Goal: Information Seeking & Learning: Check status

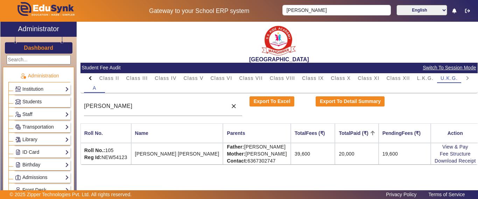
scroll to position [346, 0]
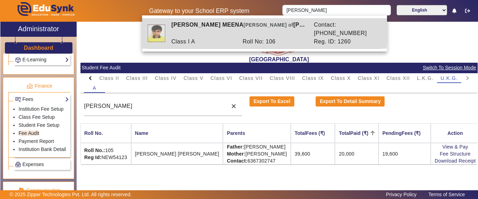
click at [208, 27] on div "[PERSON_NAME] [PERSON_NAME] of [PERSON_NAME]" at bounding box center [239, 29] width 143 height 17
type input "[PERSON_NAME] MEENA"
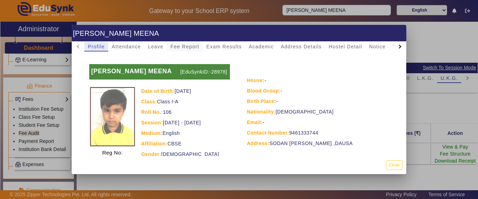
click at [180, 47] on span "Fee Report" at bounding box center [185, 46] width 29 height 5
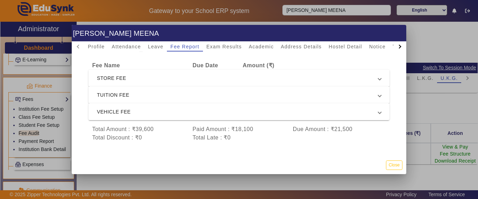
scroll to position [37, 0]
drag, startPoint x: 260, startPoint y: 124, endPoint x: 182, endPoint y: 121, distance: 78.2
click at [182, 125] on div "Total Amount : ₹39,600 Paid Amount : ₹18,100 Due Amount : ₹21,500" at bounding box center [239, 129] width 301 height 8
click at [182, 125] on div "Total Amount : ₹39,600" at bounding box center [139, 129] width 101 height 8
drag, startPoint x: 252, startPoint y: 124, endPoint x: 194, endPoint y: 122, distance: 58.2
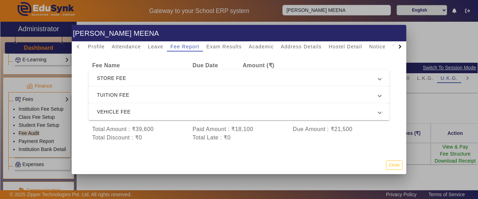
click at [194, 125] on div "Paid Amount : ₹18,100" at bounding box center [239, 129] width 101 height 8
click at [239, 133] on div "Total Late : ₹0" at bounding box center [239, 137] width 101 height 8
drag, startPoint x: 190, startPoint y: 119, endPoint x: 255, endPoint y: 131, distance: 66.2
click at [255, 131] on app-fee-accordian "Fee Name Due Date Amount (₹) STORE FEE STORE FEE (Paid) Installment(1) 3,100 TU…" at bounding box center [239, 101] width 301 height 81
click at [255, 133] on div "Total Late : ₹0" at bounding box center [239, 137] width 101 height 8
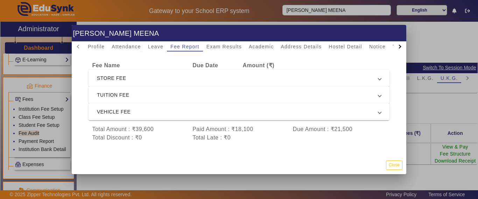
click at [123, 91] on span "TUITION FEE" at bounding box center [238, 95] width 282 height 8
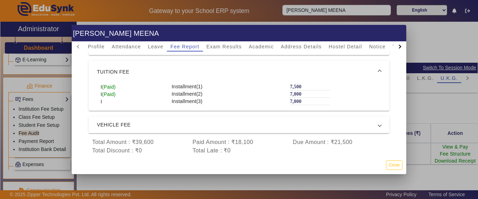
scroll to position [12, 0]
click at [124, 120] on span "VEHICLE FEE" at bounding box center [238, 124] width 282 height 8
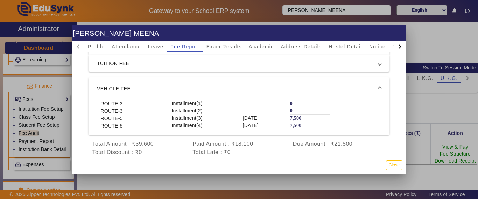
scroll to position [50, 0]
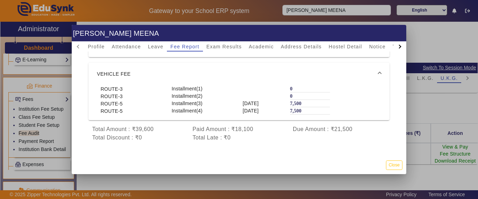
drag, startPoint x: 187, startPoint y: 137, endPoint x: 260, endPoint y: 152, distance: 74.7
click at [260, 152] on div "Fee Structure View & Pay Name : [PERSON_NAME] MEENA Roll No. : 106 Fee Name Due…" at bounding box center [239, 103] width 335 height 104
click at [97, 125] on div "Total Amount : ₹39,600" at bounding box center [139, 129] width 101 height 8
drag, startPoint x: 91, startPoint y: 122, endPoint x: 240, endPoint y: 130, distance: 149.4
click at [240, 130] on app-fee-accordian "Fee Name Due Date Amount (₹) STORE FEE STORE FEE (Paid) Installment(1) 3,100 TU…" at bounding box center [239, 78] width 301 height 127
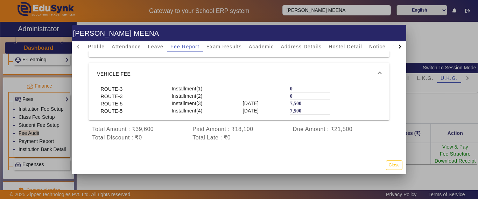
click at [240, 133] on div "Total Late : ₹0" at bounding box center [239, 137] width 101 height 8
drag, startPoint x: 239, startPoint y: 130, endPoint x: 91, endPoint y: 119, distance: 148.3
click at [91, 119] on div "Name : [PERSON_NAME] MEENA Roll No. : 106 Fee Name Due Date Amount (₹) STORE FE…" at bounding box center [239, 84] width 318 height 129
click at [389, 163] on button "Close" at bounding box center [394, 164] width 16 height 9
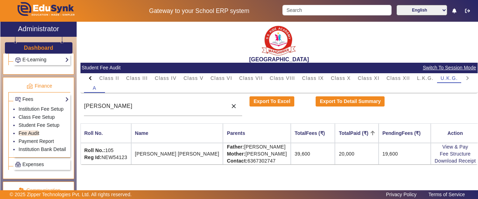
click at [89, 75] on div at bounding box center [90, 78] width 13 height 10
click at [89, 75] on mat-tab-header "PreNursery Nursery Class I Class II Class III Class IV Class V Class VI Class V…" at bounding box center [279, 78] width 390 height 10
drag, startPoint x: 177, startPoint y: 79, endPoint x: 181, endPoint y: 81, distance: 4.7
click at [177, 79] on span "Class I" at bounding box center [173, 78] width 18 height 5
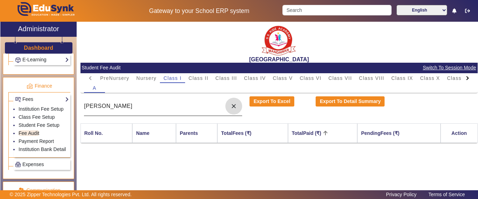
click at [233, 105] on mat-icon "close" at bounding box center [233, 106] width 7 height 7
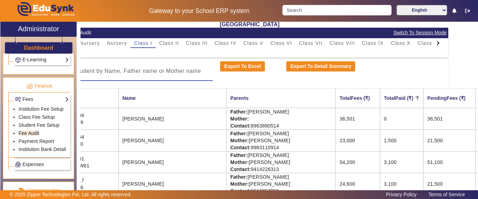
scroll to position [70, 29]
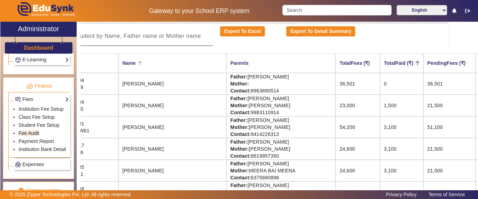
click at [131, 63] on div "Name" at bounding box center [129, 63] width 13 height 8
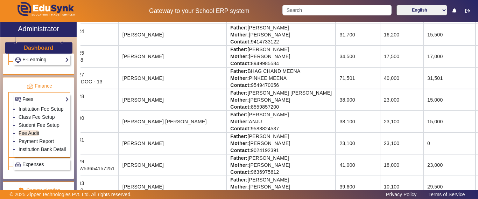
scroll to position [699, 29]
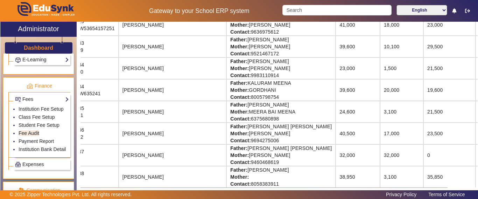
drag, startPoint x: 442, startPoint y: 104, endPoint x: 418, endPoint y: 106, distance: 24.2
click at [424, 106] on td "21,500" at bounding box center [450, 112] width 52 height 22
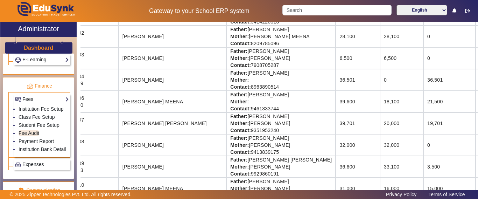
scroll to position [0, 29]
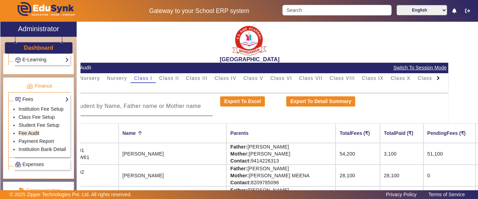
click at [434, 78] on div at bounding box center [438, 78] width 13 height 10
click at [434, 78] on mat-tab-header "PreNursery Nursery Class I Class II Class III Class IV Class V Class VI Class V…" at bounding box center [250, 78] width 390 height 10
drag, startPoint x: 434, startPoint y: 78, endPoint x: 425, endPoint y: 78, distance: 9.1
click at [434, 78] on mat-tab-header "PreNursery Nursery Class I Class II Class III Class IV Class V Class VI Class V…" at bounding box center [250, 78] width 390 height 10
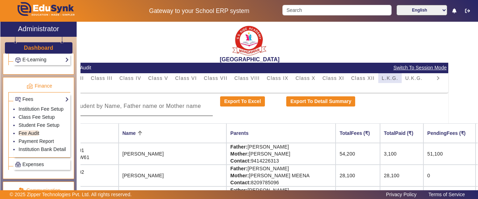
click at [387, 78] on span "L.K.G." at bounding box center [390, 78] width 16 height 5
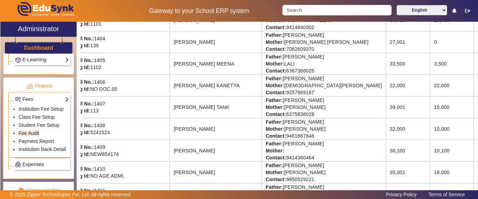
scroll to position [105, 11]
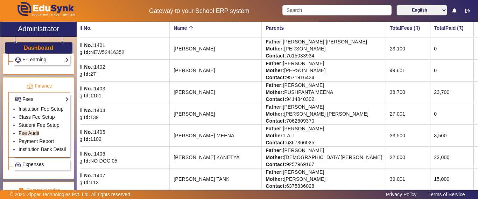
drag, startPoint x: 136, startPoint y: 70, endPoint x: 190, endPoint y: 77, distance: 54.7
click at [174, 68] on td "[PERSON_NAME]" at bounding box center [216, 71] width 92 height 22
drag, startPoint x: 441, startPoint y: 74, endPoint x: 129, endPoint y: 73, distance: 312.1
click at [129, 73] on tr "Roll No.: 1402 Reg Id: 27 [PERSON_NAME] Father: [PERSON_NAME] Mother: [PERSON_N…" at bounding box center [322, 71] width 506 height 22
click at [170, 92] on td "[PERSON_NAME]" at bounding box center [216, 92] width 92 height 22
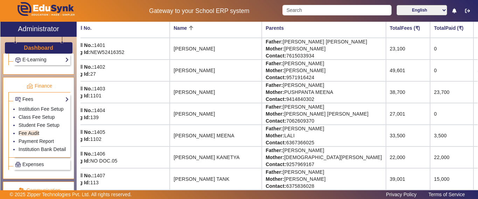
drag, startPoint x: 428, startPoint y: 70, endPoint x: 139, endPoint y: 75, distance: 289.0
click at [139, 75] on tr "Roll No.: 1402 Reg Id: 27 [PERSON_NAME] Father: [PERSON_NAME] Mother: [PERSON_N…" at bounding box center [322, 71] width 506 height 22
click at [170, 78] on td "[PERSON_NAME]" at bounding box center [216, 71] width 92 height 22
click at [180, 87] on td "[PERSON_NAME]" at bounding box center [216, 92] width 92 height 22
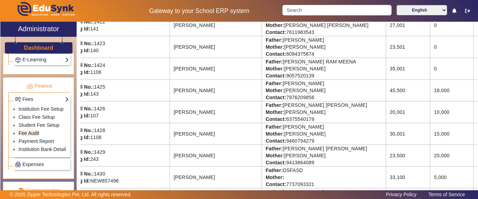
scroll to position [571, 11]
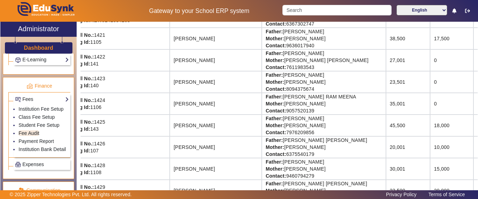
drag, startPoint x: 138, startPoint y: 82, endPoint x: 173, endPoint y: 82, distance: 35.0
click at [173, 82] on td "[PERSON_NAME]" at bounding box center [216, 82] width 92 height 22
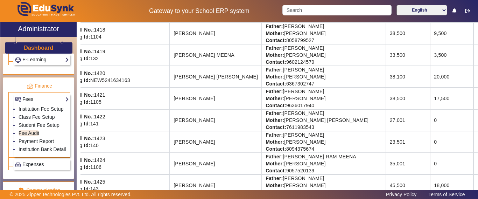
scroll to position [536, 11]
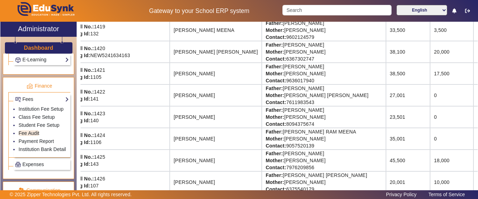
click at [430, 122] on td "0" at bounding box center [451, 117] width 43 height 22
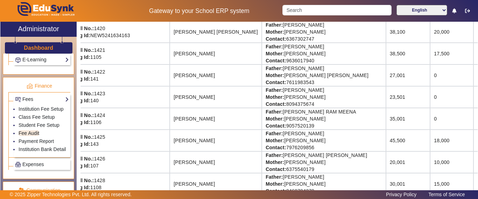
scroll to position [571, 11]
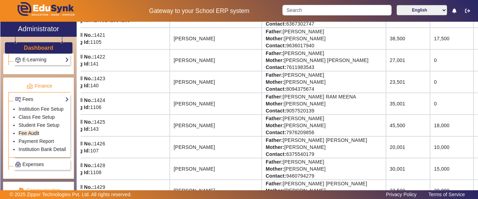
click at [170, 102] on td "[PERSON_NAME]" at bounding box center [216, 104] width 92 height 22
click at [171, 116] on td "[PERSON_NAME]" at bounding box center [216, 126] width 92 height 22
click at [170, 103] on td "[PERSON_NAME]" at bounding box center [216, 104] width 92 height 22
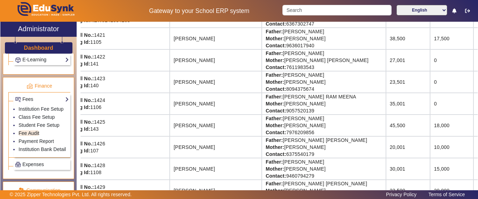
click at [170, 103] on td "[PERSON_NAME]" at bounding box center [216, 104] width 92 height 22
click at [174, 108] on td "[PERSON_NAME]" at bounding box center [216, 104] width 92 height 22
click at [170, 108] on td "[PERSON_NAME]" at bounding box center [216, 104] width 92 height 22
click at [170, 101] on td "[PERSON_NAME]" at bounding box center [216, 104] width 92 height 22
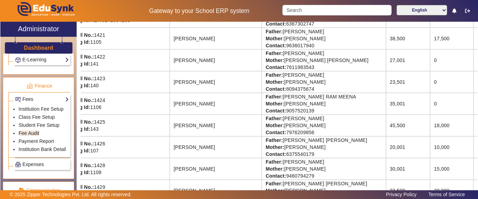
click at [170, 101] on td "[PERSON_NAME]" at bounding box center [216, 104] width 92 height 22
click at [170, 119] on td "[PERSON_NAME]" at bounding box center [216, 126] width 92 height 22
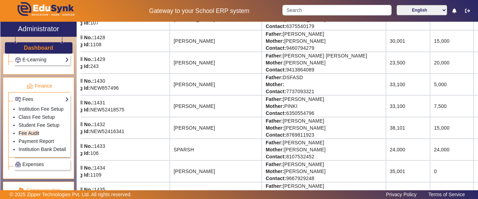
scroll to position [746, 11]
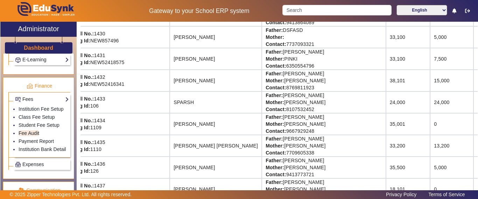
drag, startPoint x: 424, startPoint y: 124, endPoint x: 396, endPoint y: 124, distance: 27.3
click at [396, 124] on tr "Roll No.: 1434 Reg Id: 1109 [PERSON_NAME] Father: [PERSON_NAME] Mother: [PERSON…" at bounding box center [322, 124] width 506 height 22
click at [430, 128] on td "0" at bounding box center [451, 124] width 43 height 22
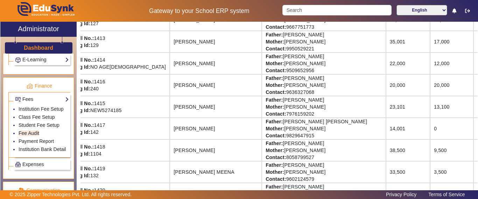
scroll to position [361, 11]
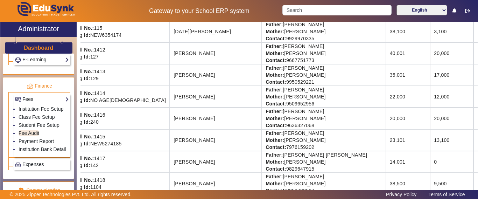
drag, startPoint x: 402, startPoint y: 34, endPoint x: 394, endPoint y: 34, distance: 8.1
click at [394, 34] on tr "Roll No.: 115 Reg Id: NEW6354174 [DATE][PERSON_NAME] Father: [PERSON_NAME] Moth…" at bounding box center [322, 32] width 506 height 22
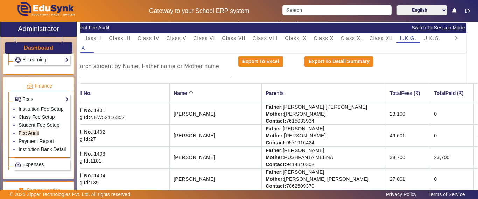
scroll to position [0, 11]
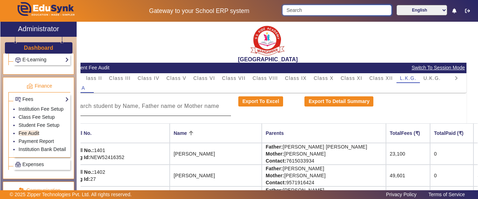
click at [302, 13] on input "Search" at bounding box center [337, 10] width 109 height 11
type input "[PERSON_NAME]"
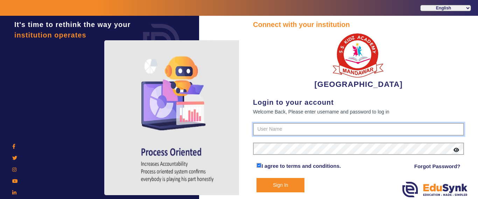
type input "9928895959"
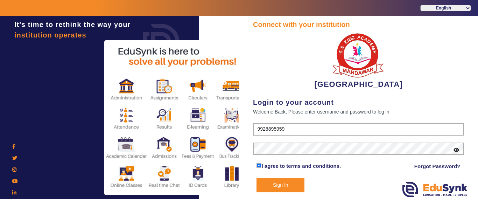
click at [300, 186] on button "Sign In" at bounding box center [281, 185] width 48 height 14
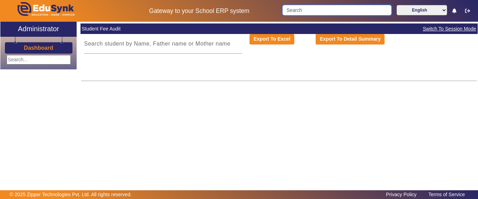
click at [306, 12] on input "Search" at bounding box center [337, 10] width 109 height 11
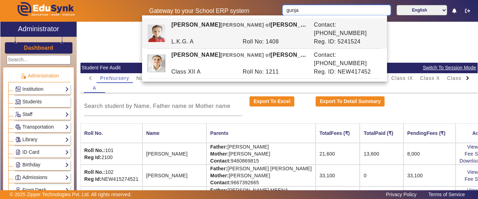
drag, startPoint x: 295, startPoint y: 10, endPoint x: 278, endPoint y: 11, distance: 16.5
click at [278, 11] on div "Gateway to your School ERP system gunja English हिंदी (Hindi) ಕನ್ನಡ (Kannada) த…" at bounding box center [239, 11] width 478 height 22
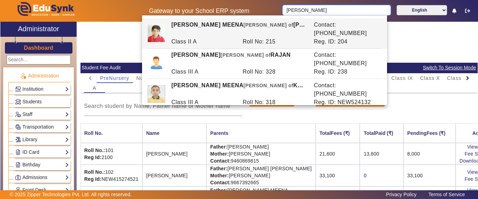
drag, startPoint x: 322, startPoint y: 11, endPoint x: 252, endPoint y: 13, distance: 70.1
click at [252, 13] on div "Gateway to your School ERP system [PERSON_NAME] English हिंदी (Hindi) ಕನ್ನಡ (Ka…" at bounding box center [239, 11] width 478 height 22
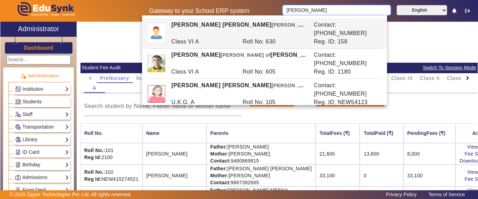
drag, startPoint x: 318, startPoint y: 7, endPoint x: 274, endPoint y: 15, distance: 44.5
click at [276, 13] on div "Gateway to your School ERP system [PERSON_NAME] English हिंदी (Hindi) ಕನ್ನಡ (Ka…" at bounding box center [239, 11] width 478 height 22
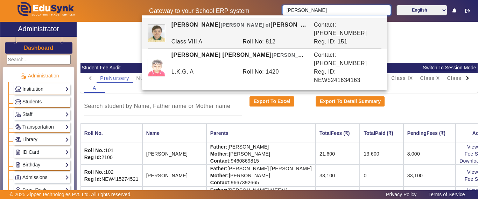
drag, startPoint x: 313, startPoint y: 8, endPoint x: 285, endPoint y: 11, distance: 28.8
click at [285, 11] on input "[PERSON_NAME]" at bounding box center [337, 10] width 108 height 11
type input "[PERSON_NAME]"
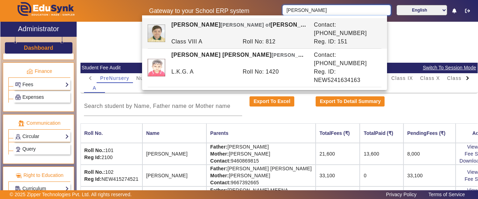
scroll to position [361, 0]
click at [31, 80] on link "Fees" at bounding box center [42, 84] width 54 height 8
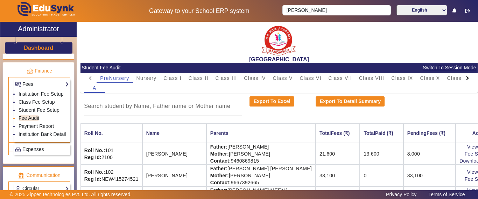
click at [29, 121] on link "Fee Audit" at bounding box center [29, 118] width 21 height 6
click at [462, 81] on div at bounding box center [468, 78] width 13 height 10
click at [461, 80] on mat-tab-header "PreNursery Nursery Class I Class II Class III Class IV Class V Class VI Class V…" at bounding box center [279, 78] width 390 height 10
click at [421, 76] on span "L.K.G." at bounding box center [420, 78] width 16 height 5
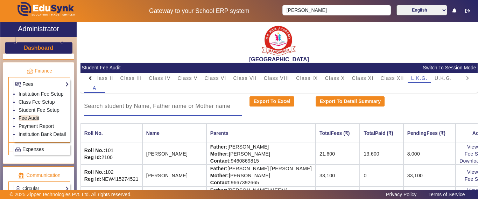
click at [128, 108] on input at bounding box center [163, 106] width 158 height 8
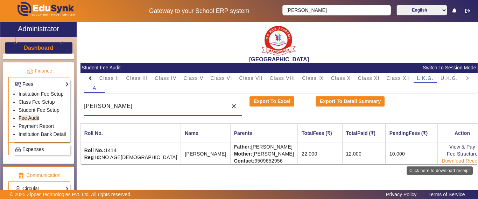
type input "[PERSON_NAME]"
click at [442, 162] on link "Download Receipt" at bounding box center [462, 161] width 41 height 6
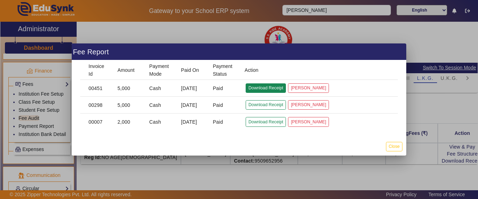
click at [257, 89] on button "Download Receipt" at bounding box center [266, 87] width 40 height 9
click at [392, 145] on button "Close" at bounding box center [394, 146] width 16 height 9
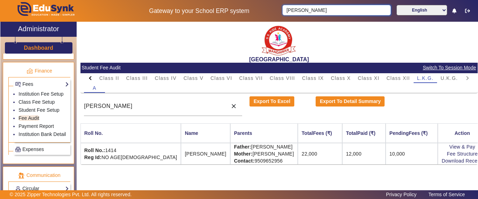
click at [253, 14] on div "Gateway to your School ERP system [PERSON_NAME] English हिंदी (Hindi) ಕನ್ನಡ (Ka…" at bounding box center [239, 11] width 478 height 22
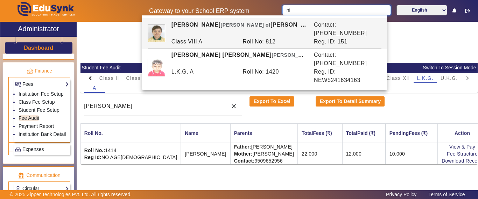
type input "n"
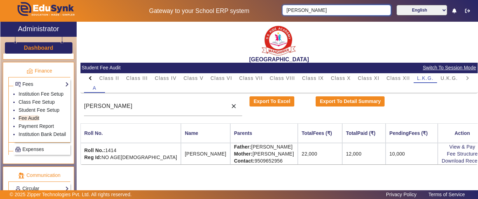
click at [320, 9] on input "[PERSON_NAME]" at bounding box center [337, 10] width 108 height 11
click at [313, 12] on input "[PERSON_NAME]" at bounding box center [337, 10] width 108 height 11
drag, startPoint x: 313, startPoint y: 9, endPoint x: 219, endPoint y: 3, distance: 94.7
click at [219, 3] on div "Gateway to your School ERP system [PERSON_NAME] English हिंदी (Hindi) ಕನ್ನಡ (Ka…" at bounding box center [239, 11] width 478 height 22
type input "mayan"
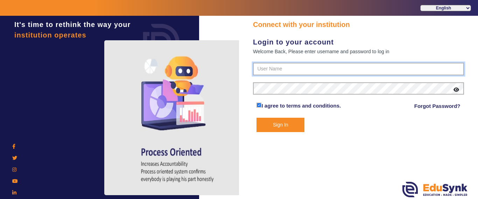
type input "9928895959"
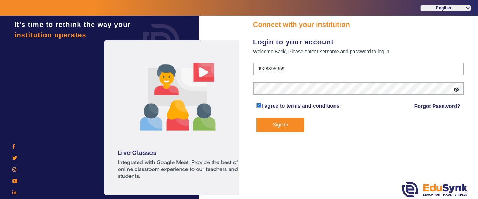
click at [326, 131] on div "Sign In" at bounding box center [358, 125] width 211 height 14
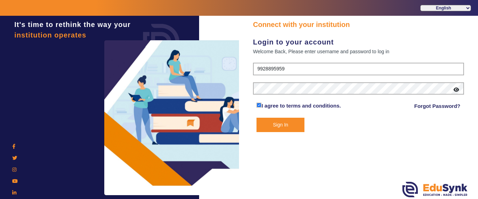
click at [290, 123] on button "Sign In" at bounding box center [281, 125] width 48 height 14
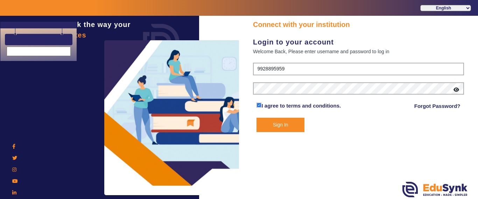
select select "en"
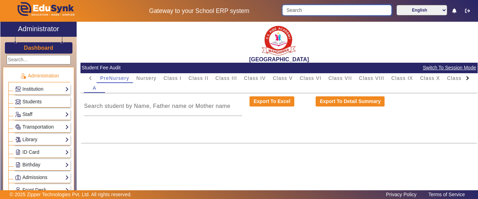
click at [304, 13] on input "Search" at bounding box center [337, 10] width 109 height 11
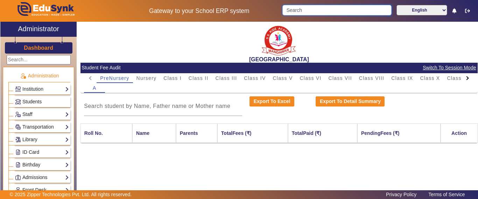
click at [304, 13] on input "Search" at bounding box center [337, 10] width 109 height 11
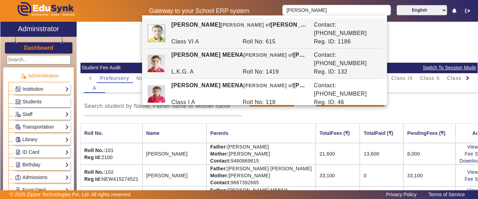
click at [244, 52] on span "[PERSON_NAME] of" at bounding box center [269, 55] width 50 height 6
type input "[PERSON_NAME] MEENA"
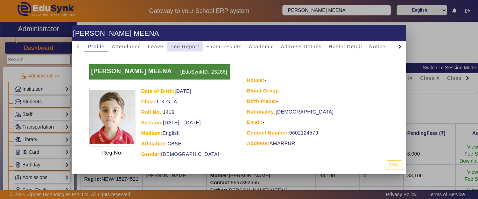
click at [194, 46] on span "Fee Report" at bounding box center [185, 46] width 29 height 5
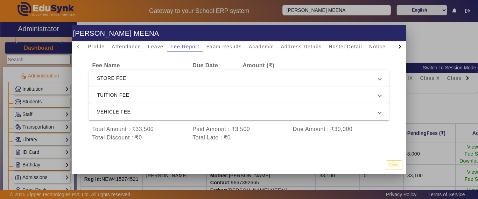
scroll to position [37, 0]
drag, startPoint x: 250, startPoint y: 122, endPoint x: 185, endPoint y: 122, distance: 65.1
click at [185, 125] on div "Total Amount : ₹33,500 Paid Amount : ₹3,500 Due Amount : ₹30,000" at bounding box center [239, 129] width 301 height 8
click at [401, 161] on button "Close" at bounding box center [394, 164] width 16 height 9
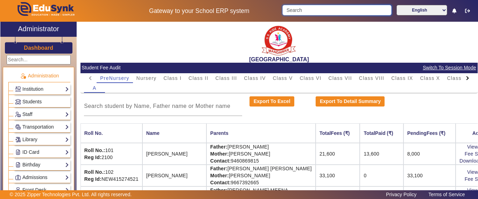
click at [301, 8] on input "Search" at bounding box center [337, 10] width 109 height 11
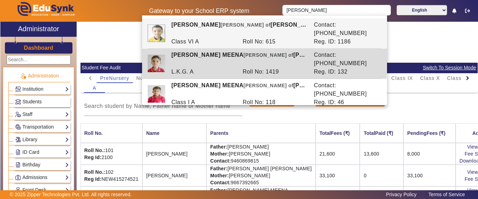
click at [257, 51] on div "[PERSON_NAME] [PERSON_NAME] of [PERSON_NAME]" at bounding box center [239, 59] width 143 height 17
type input "[PERSON_NAME] MEENA"
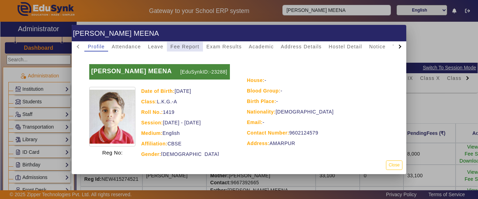
click at [187, 46] on span "Fee Report" at bounding box center [185, 46] width 29 height 5
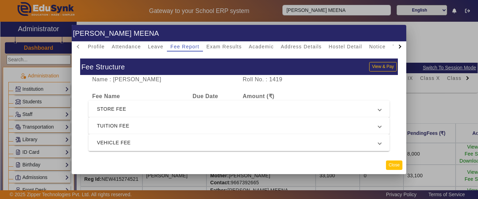
click at [399, 166] on button "Close" at bounding box center [394, 164] width 16 height 9
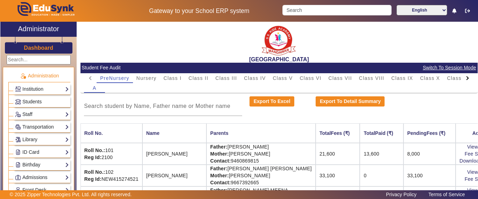
click at [38, 47] on h3 "Dashboard" at bounding box center [38, 47] width 29 height 7
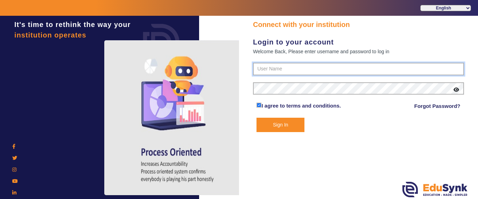
type input "9928895959"
